Goal: Task Accomplishment & Management: Manage account settings

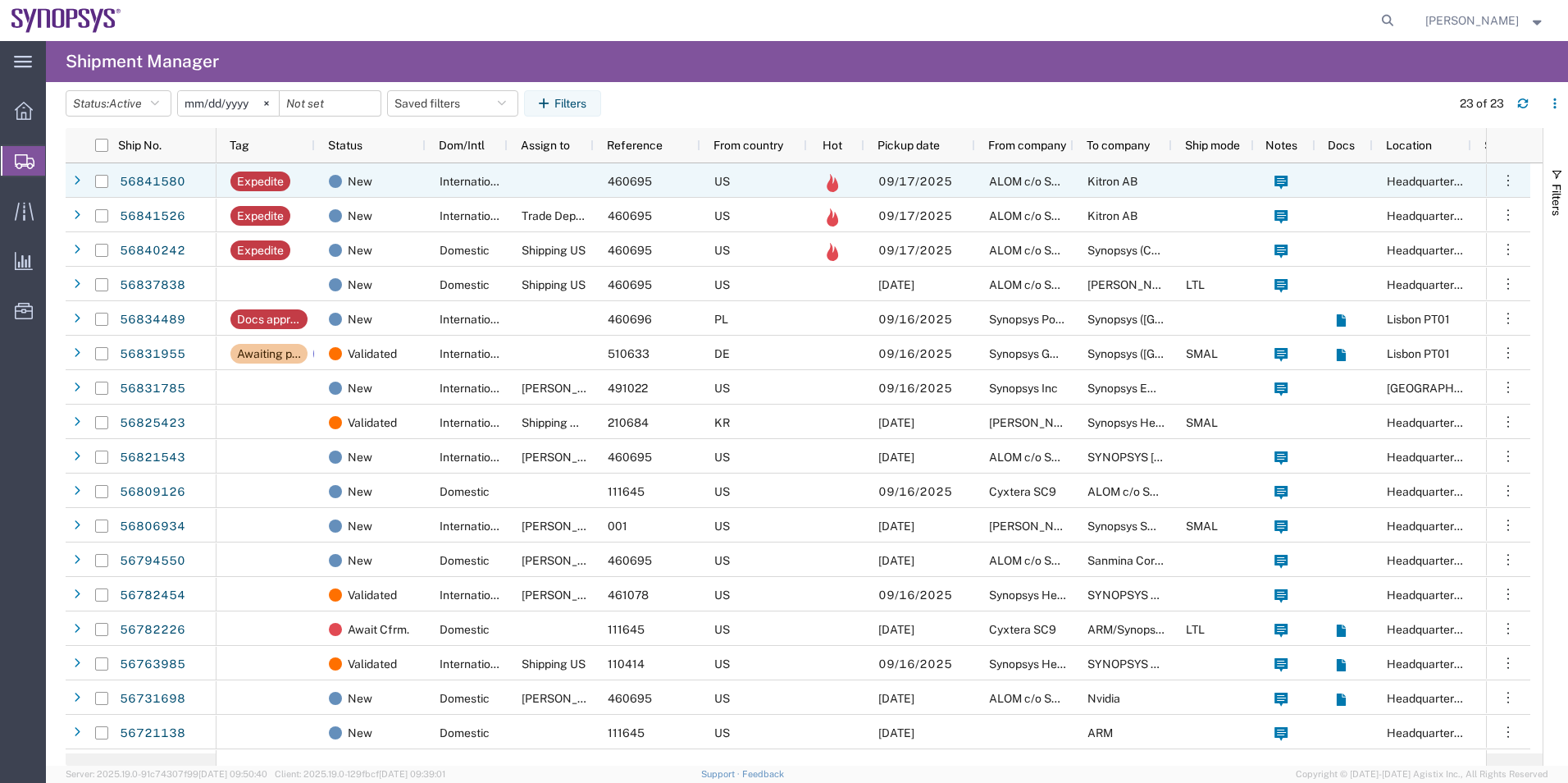
click at [540, 174] on div at bounding box center [550, 180] width 86 height 34
click at [559, 177] on div at bounding box center [550, 180] width 86 height 34
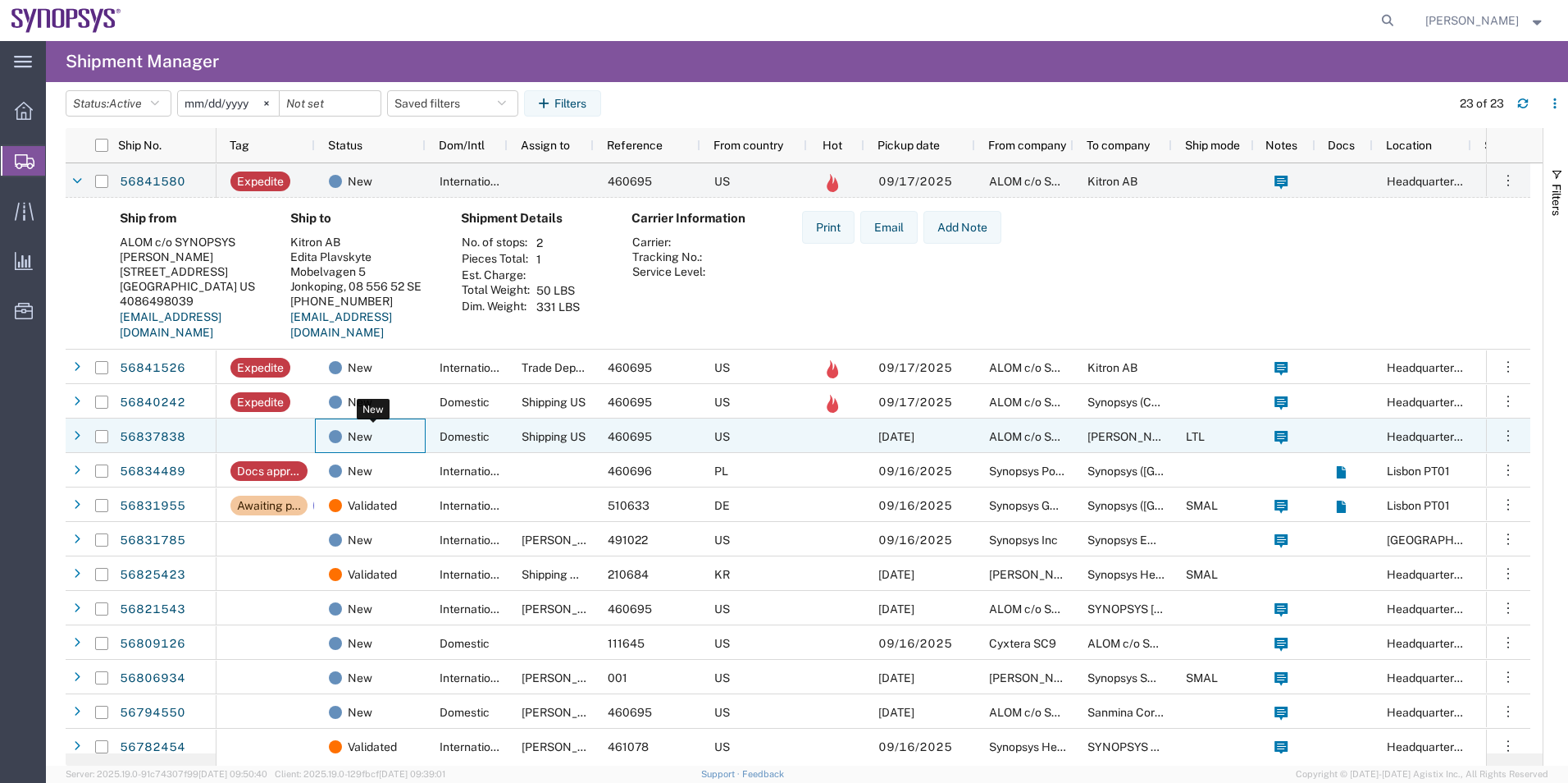
click at [414, 439] on div "New" at bounding box center [373, 436] width 90 height 34
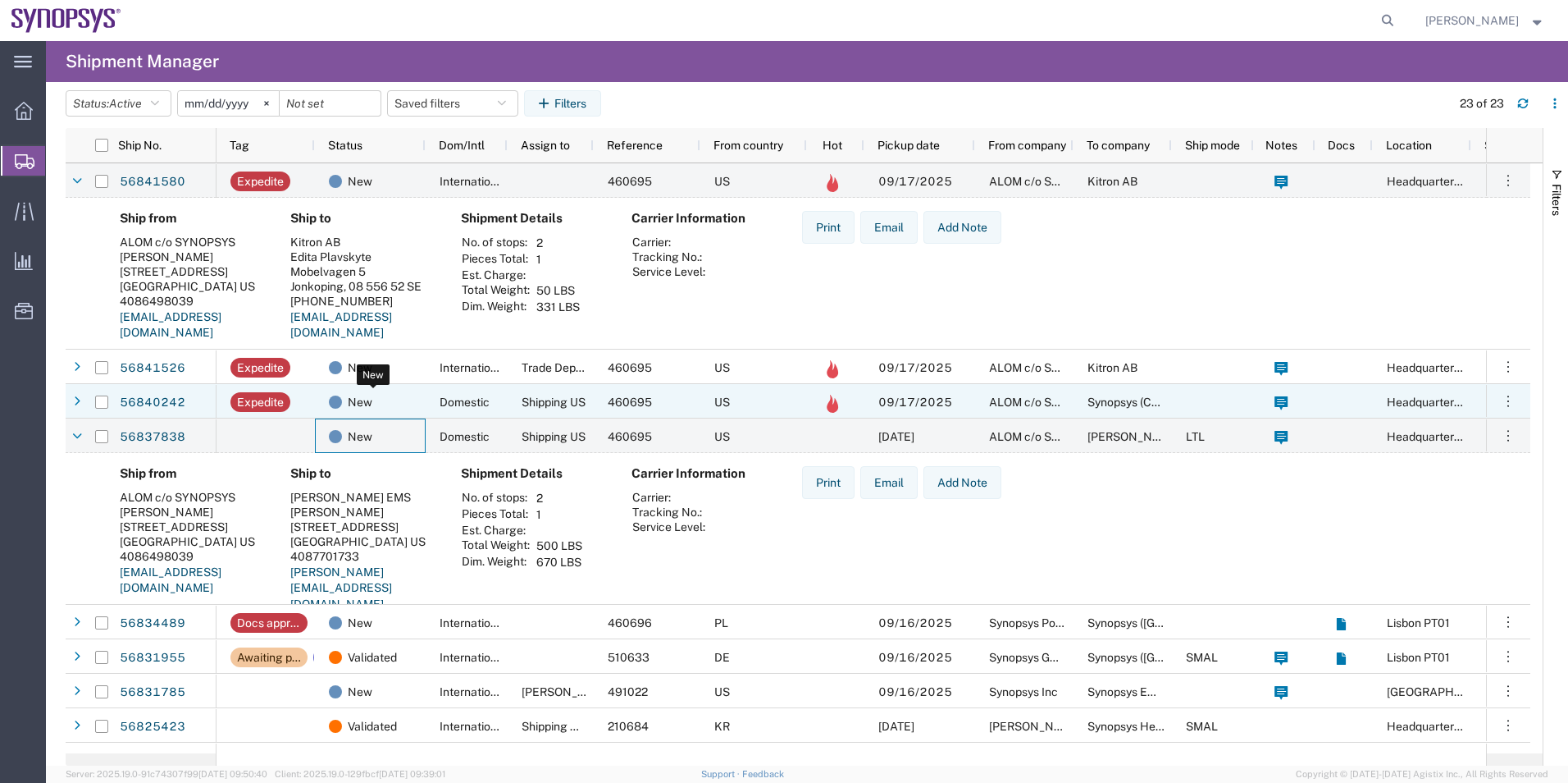
click at [411, 408] on div "New" at bounding box center [373, 401] width 90 height 34
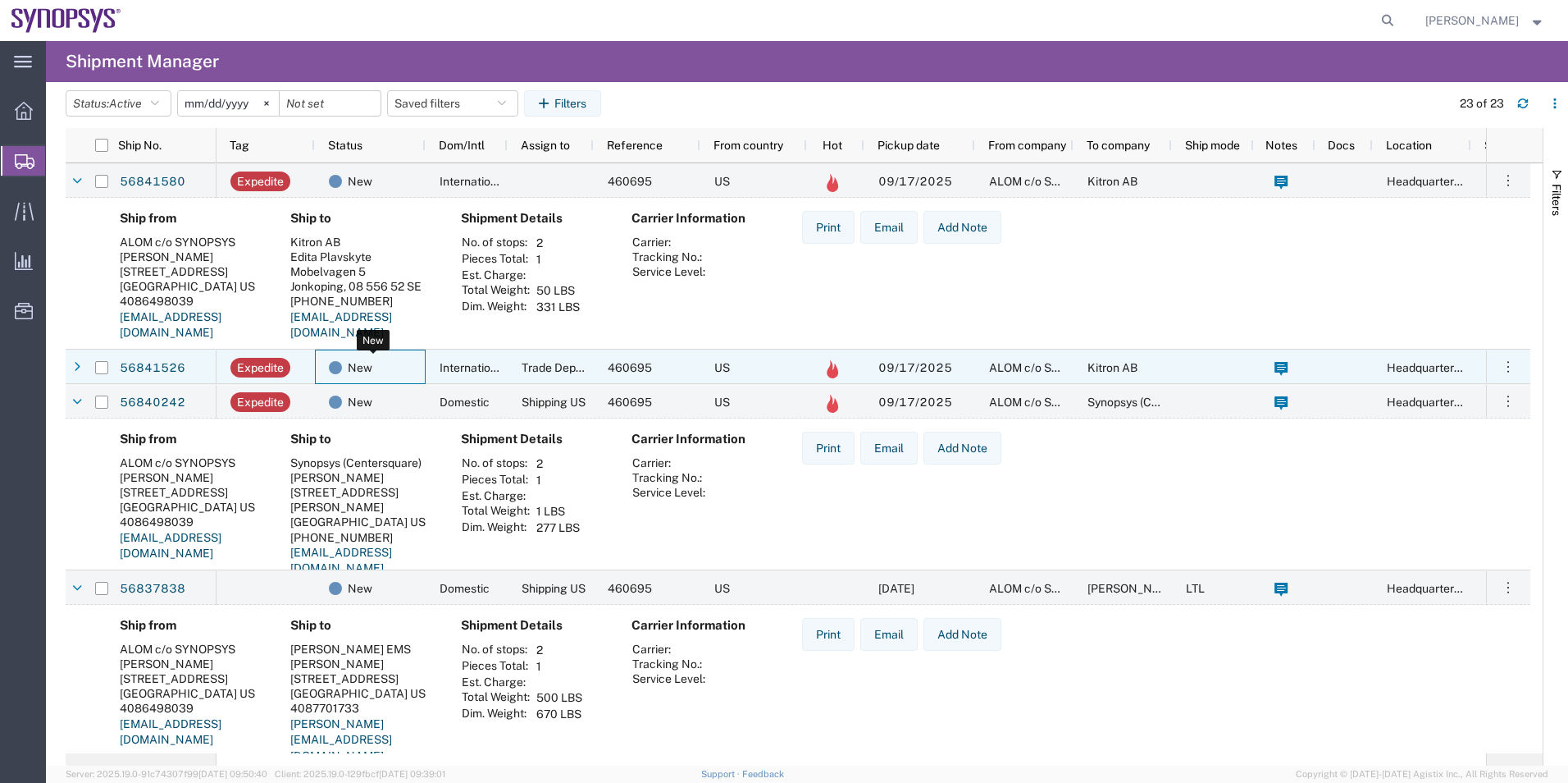
click at [392, 361] on div "New" at bounding box center [373, 367] width 90 height 34
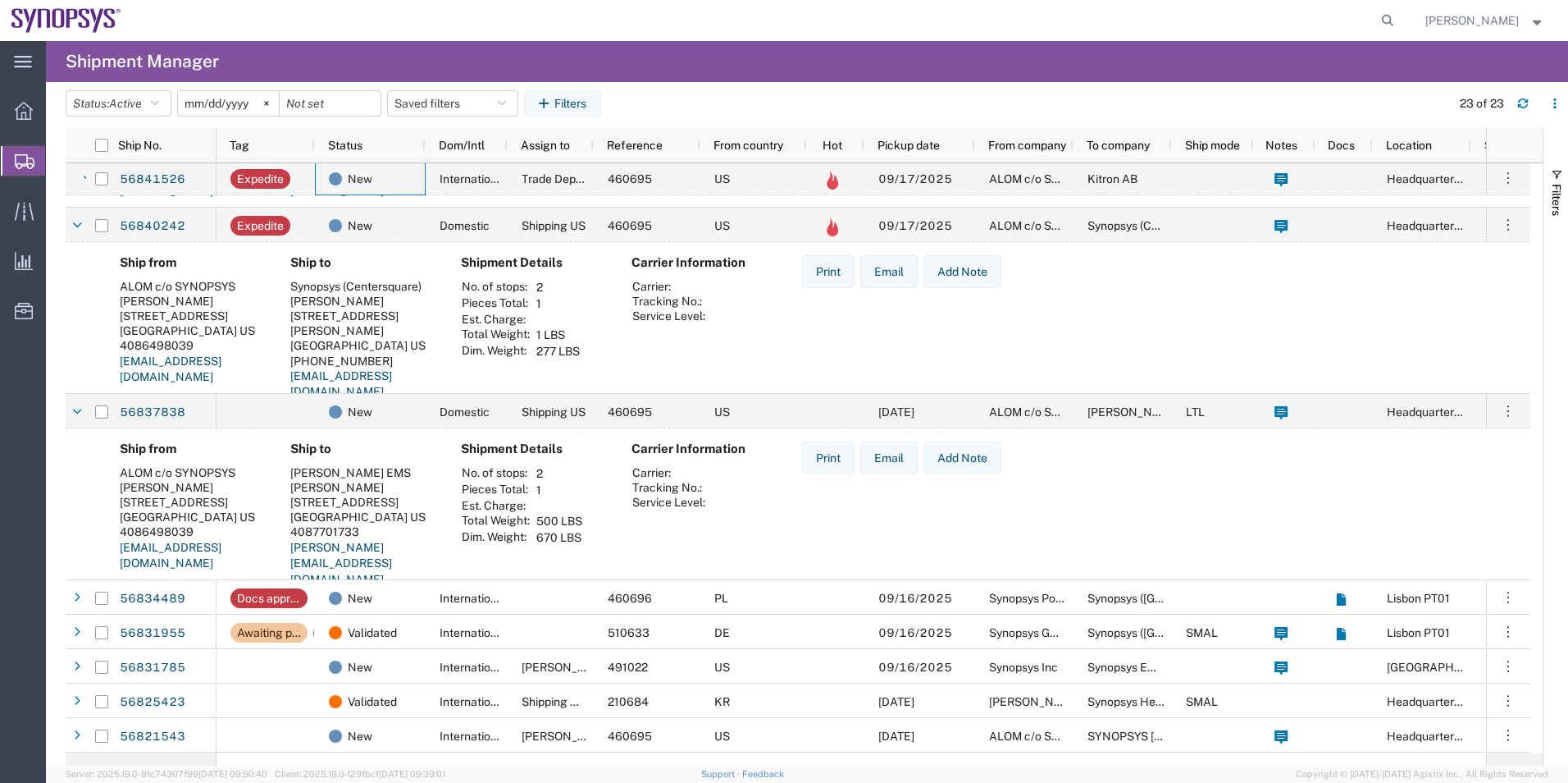
scroll to position [492, 0]
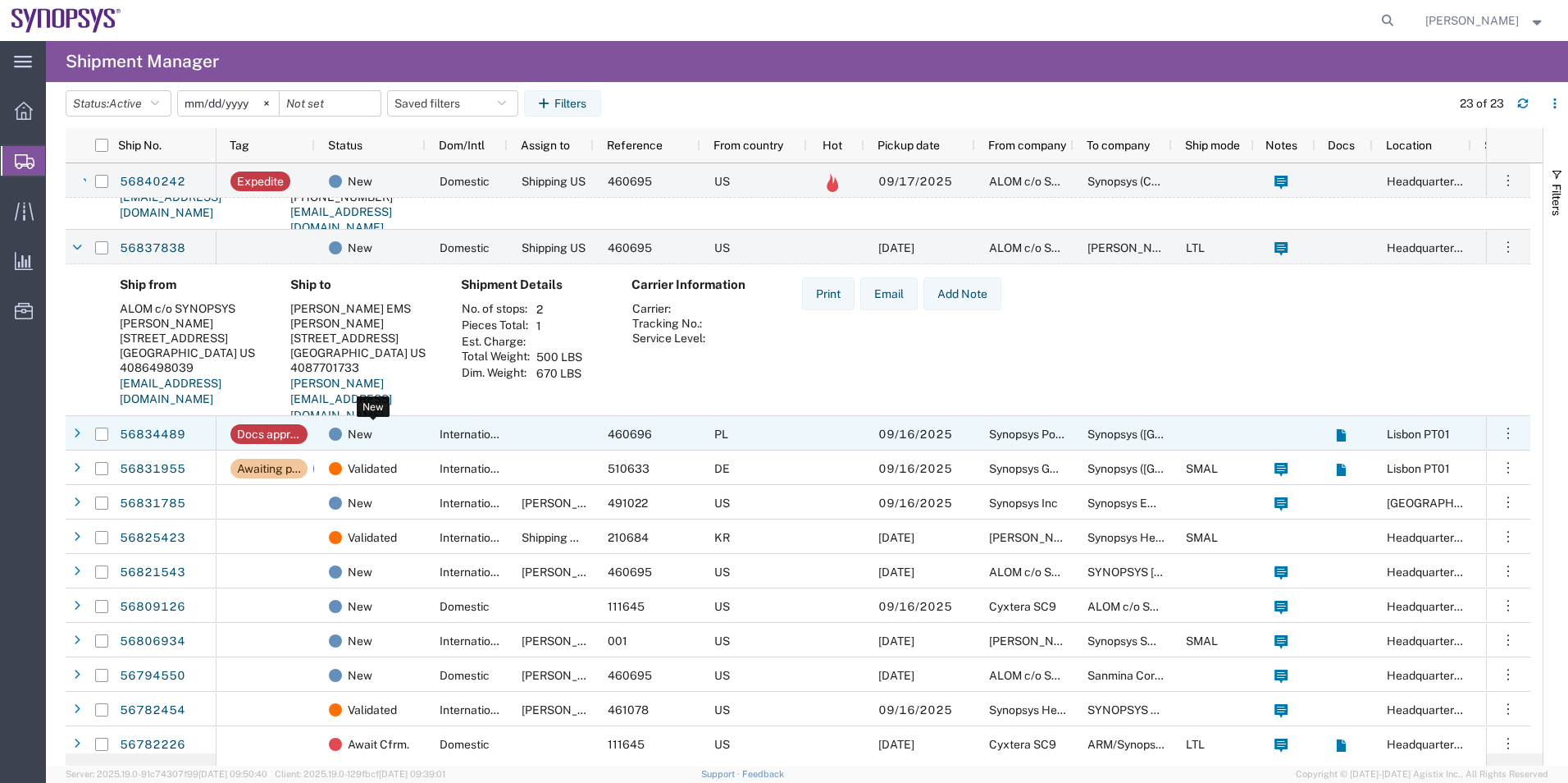
click at [400, 438] on div "New" at bounding box center [373, 434] width 90 height 34
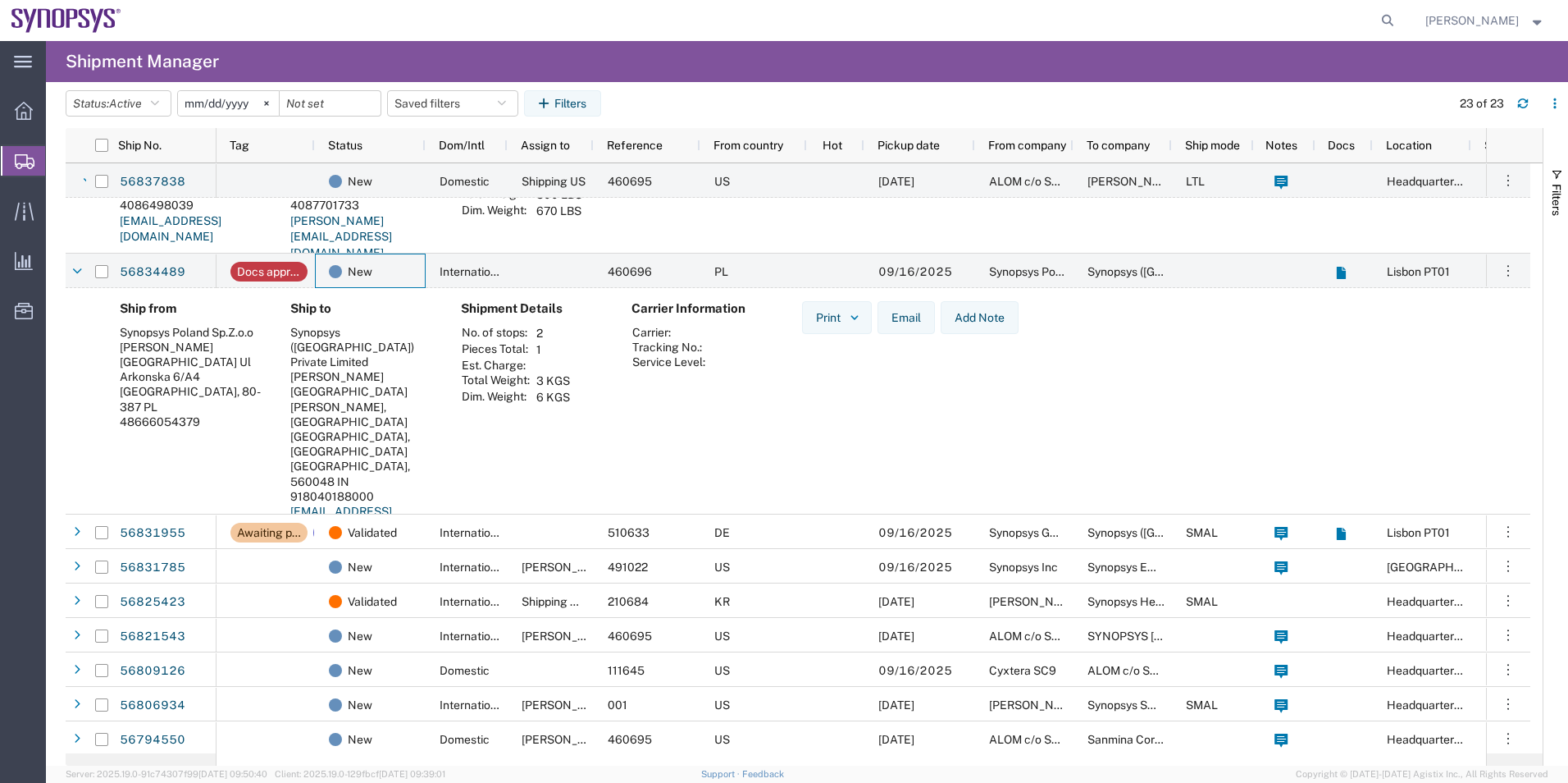
scroll to position [656, 0]
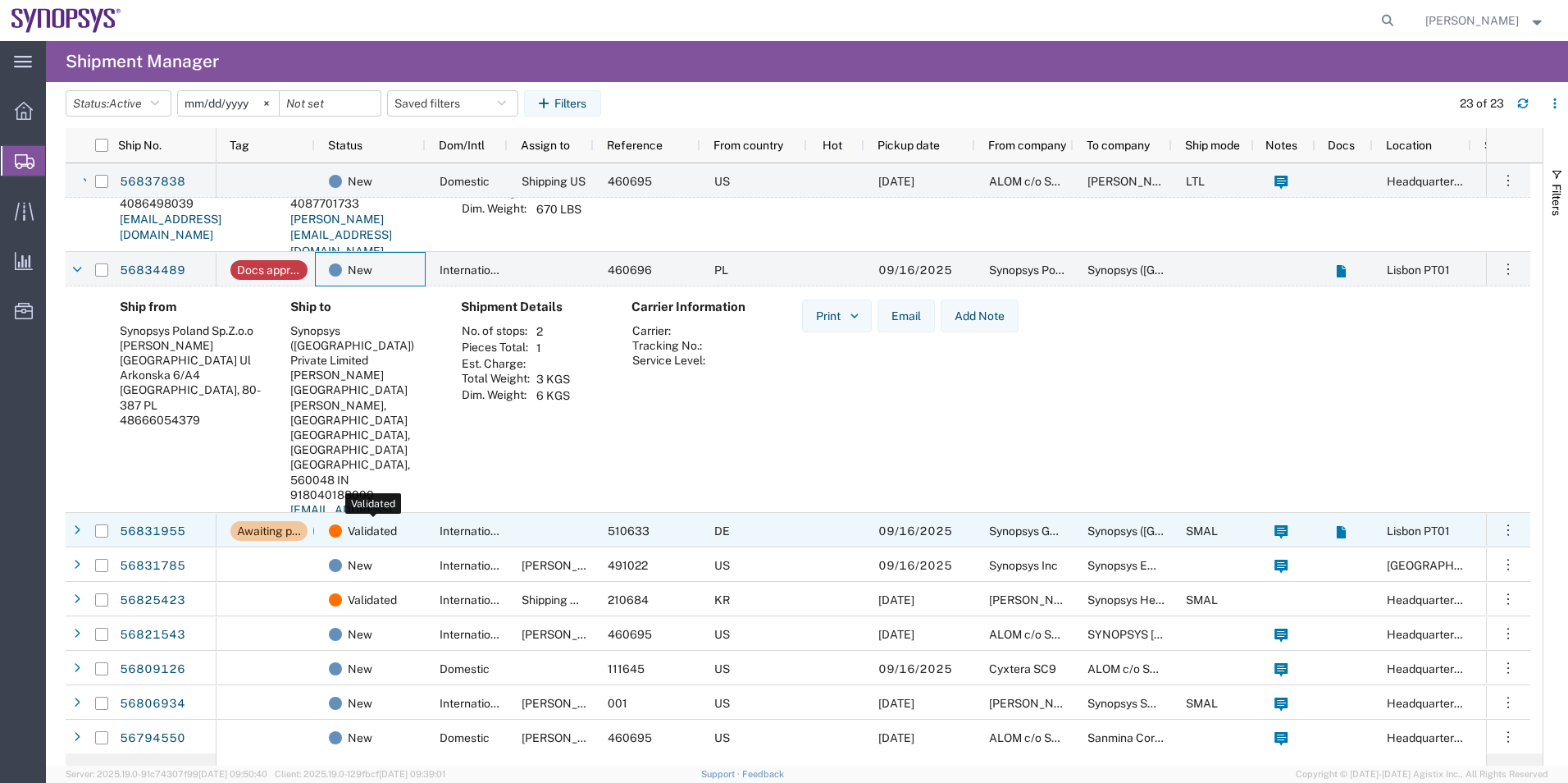
click at [407, 536] on div "Validated" at bounding box center [373, 531] width 90 height 34
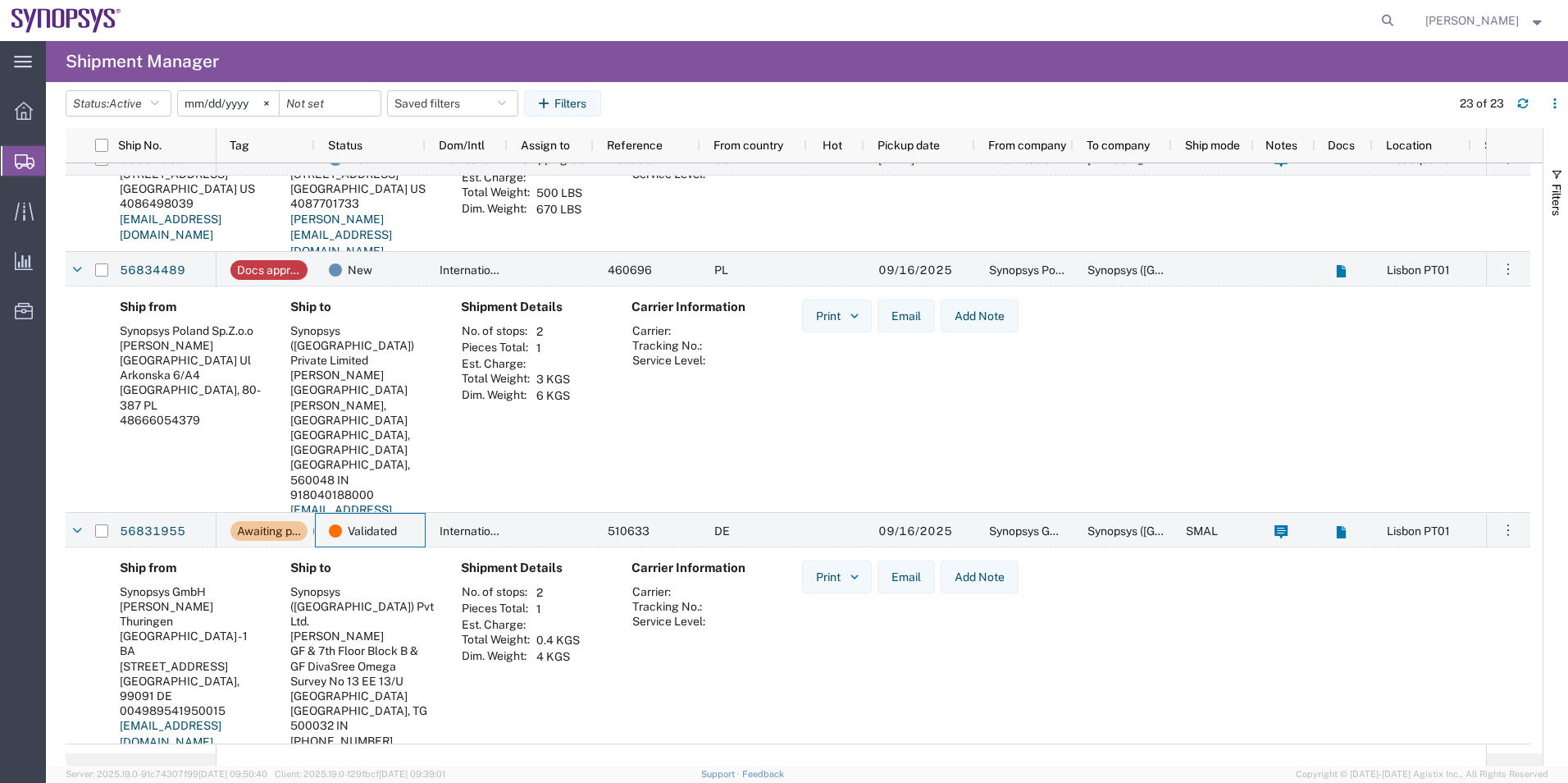
scroll to position [902, 0]
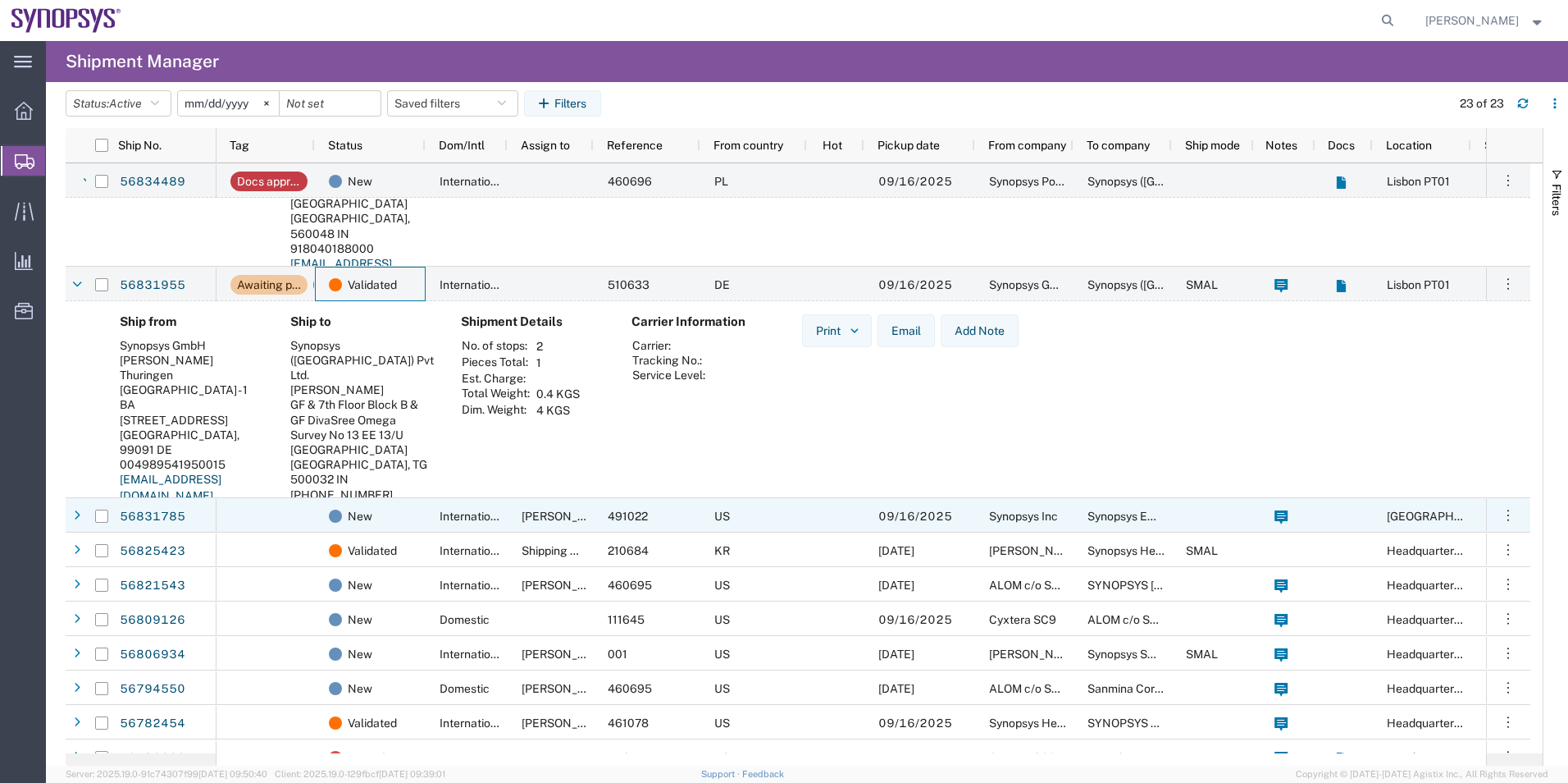
click at [419, 507] on div "New" at bounding box center [371, 515] width 111 height 34
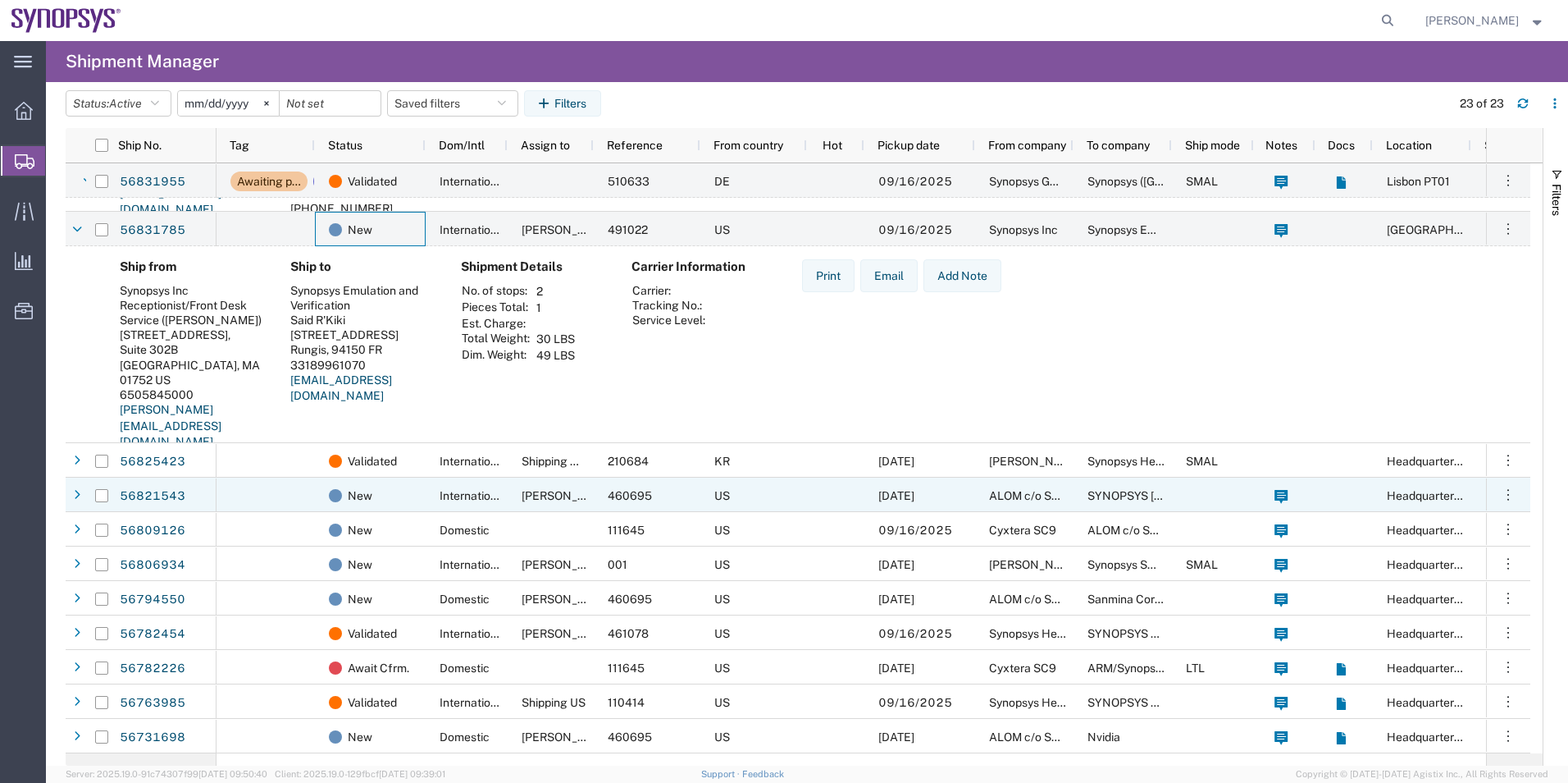
scroll to position [0, 0]
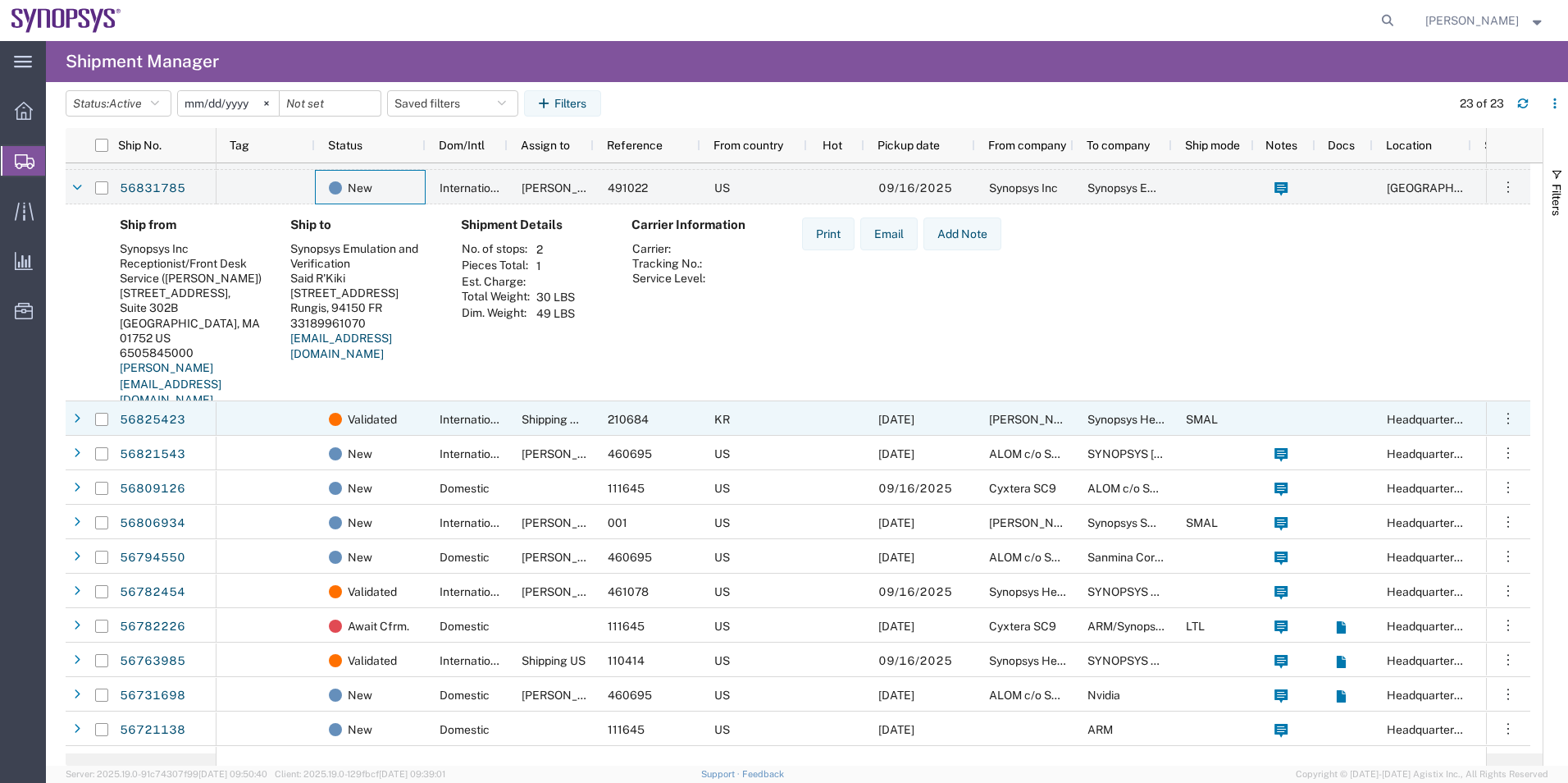
click at [436, 417] on div "International" at bounding box center [467, 418] width 82 height 34
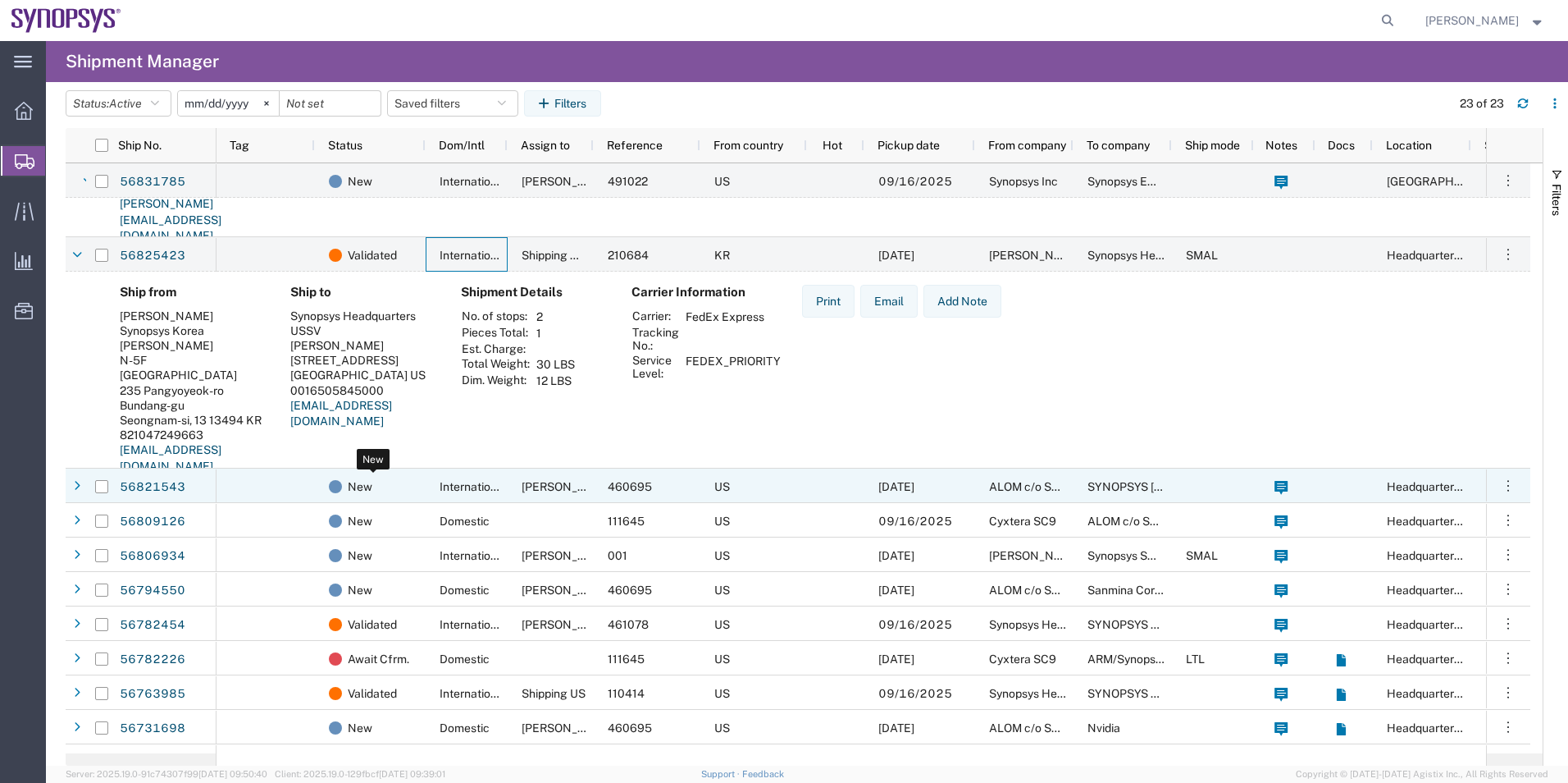
click at [395, 479] on div "New" at bounding box center [373, 486] width 90 height 34
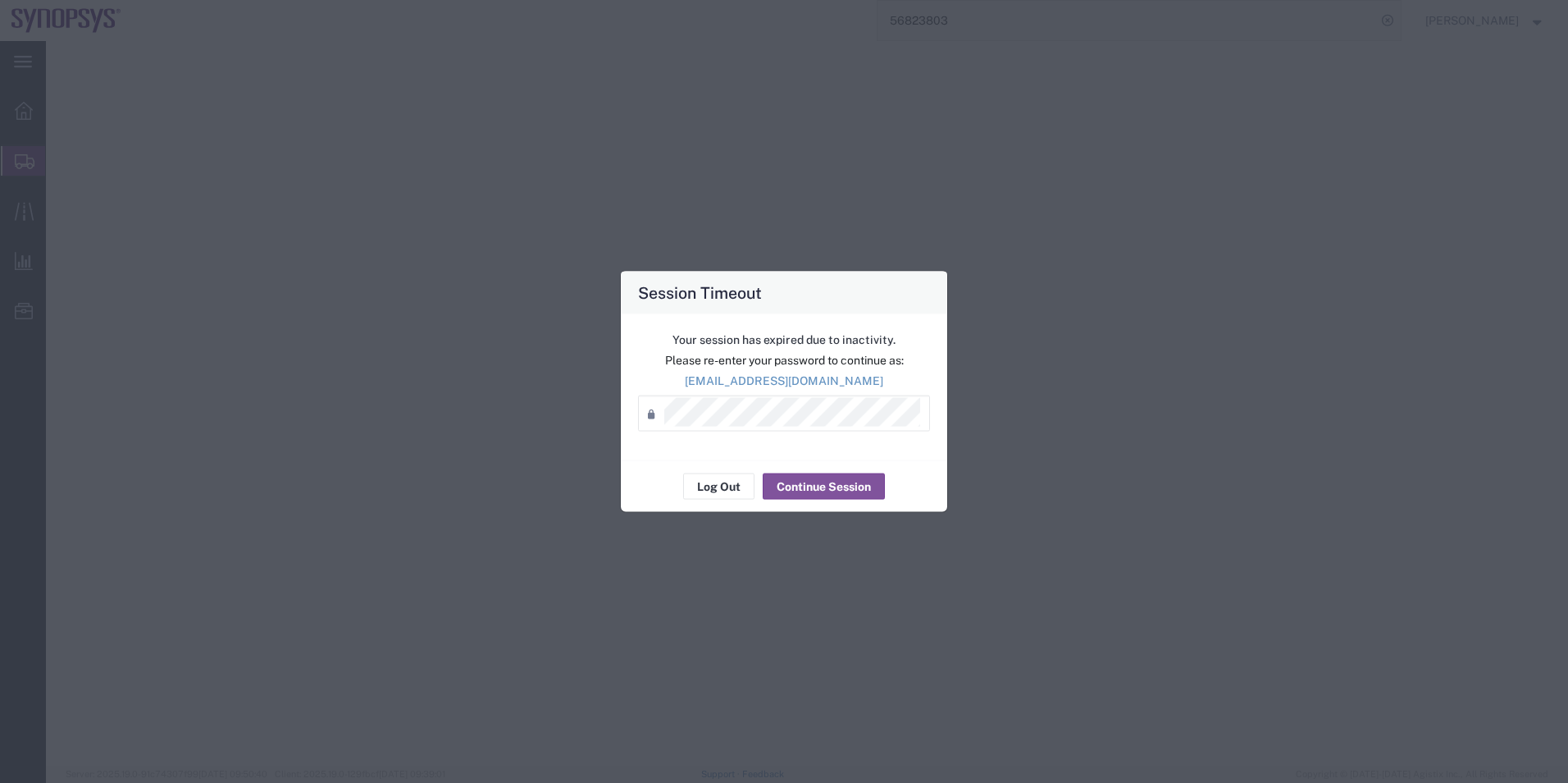
select select
select select "COSTCENTER"
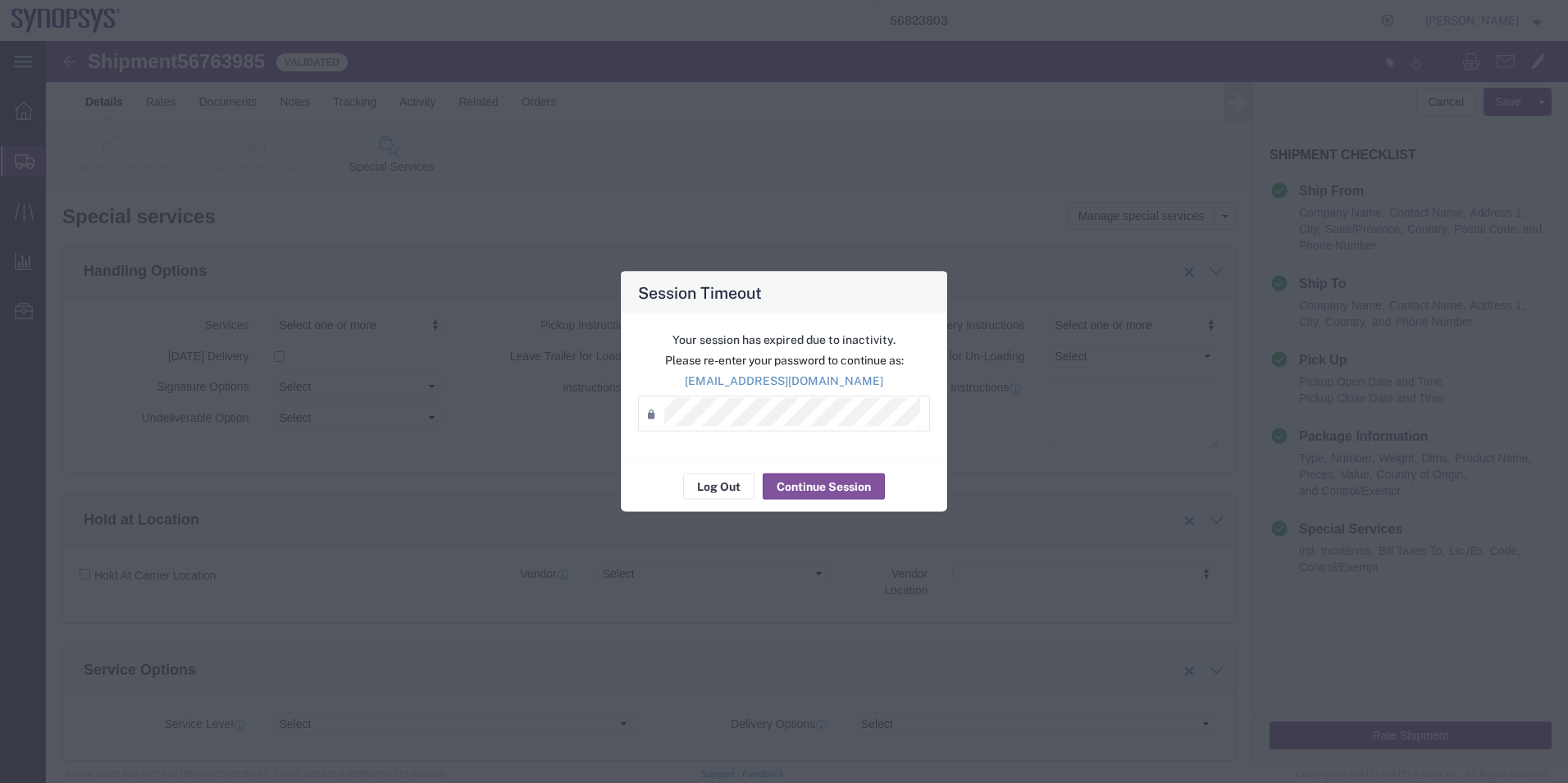
scroll to position [902, 0]
